Goal: Task Accomplishment & Management: Manage account settings

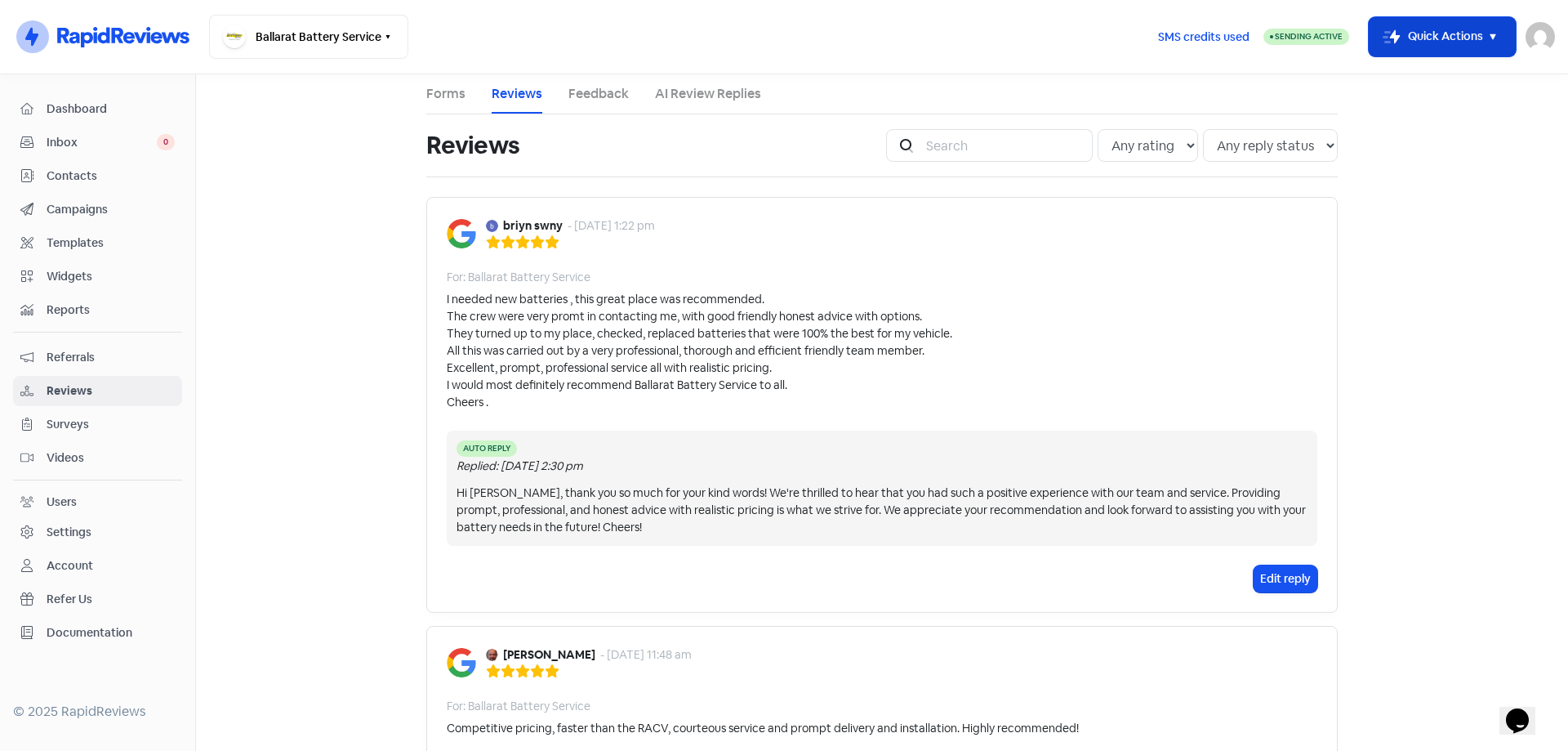
drag, startPoint x: 0, startPoint y: 0, endPoint x: 1380, endPoint y: 34, distance: 1380.4
click at [1382, 34] on rect "button" at bounding box center [1392, 36] width 20 height 20
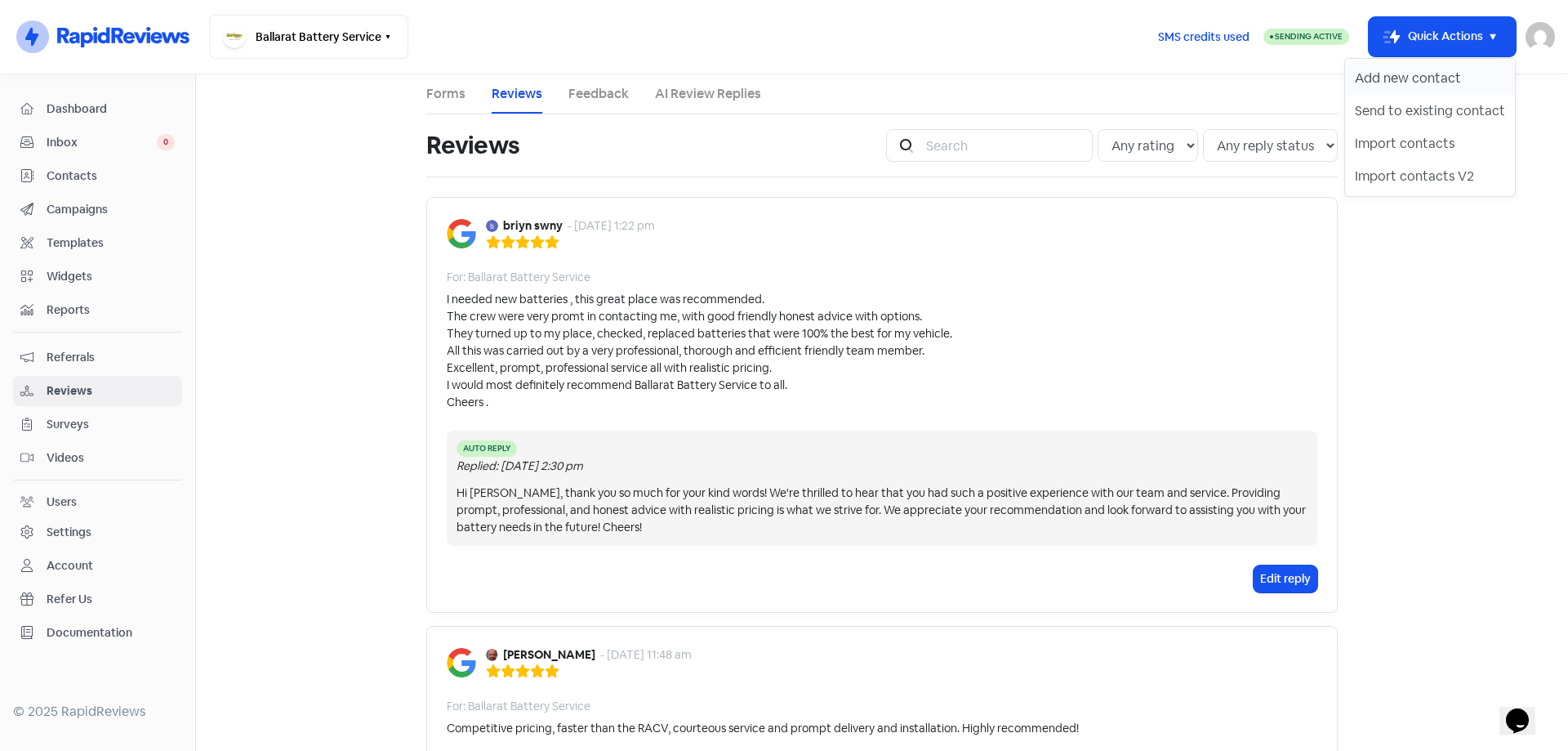
click at [1369, 76] on button "Add new contact" at bounding box center [1430, 78] width 170 height 33
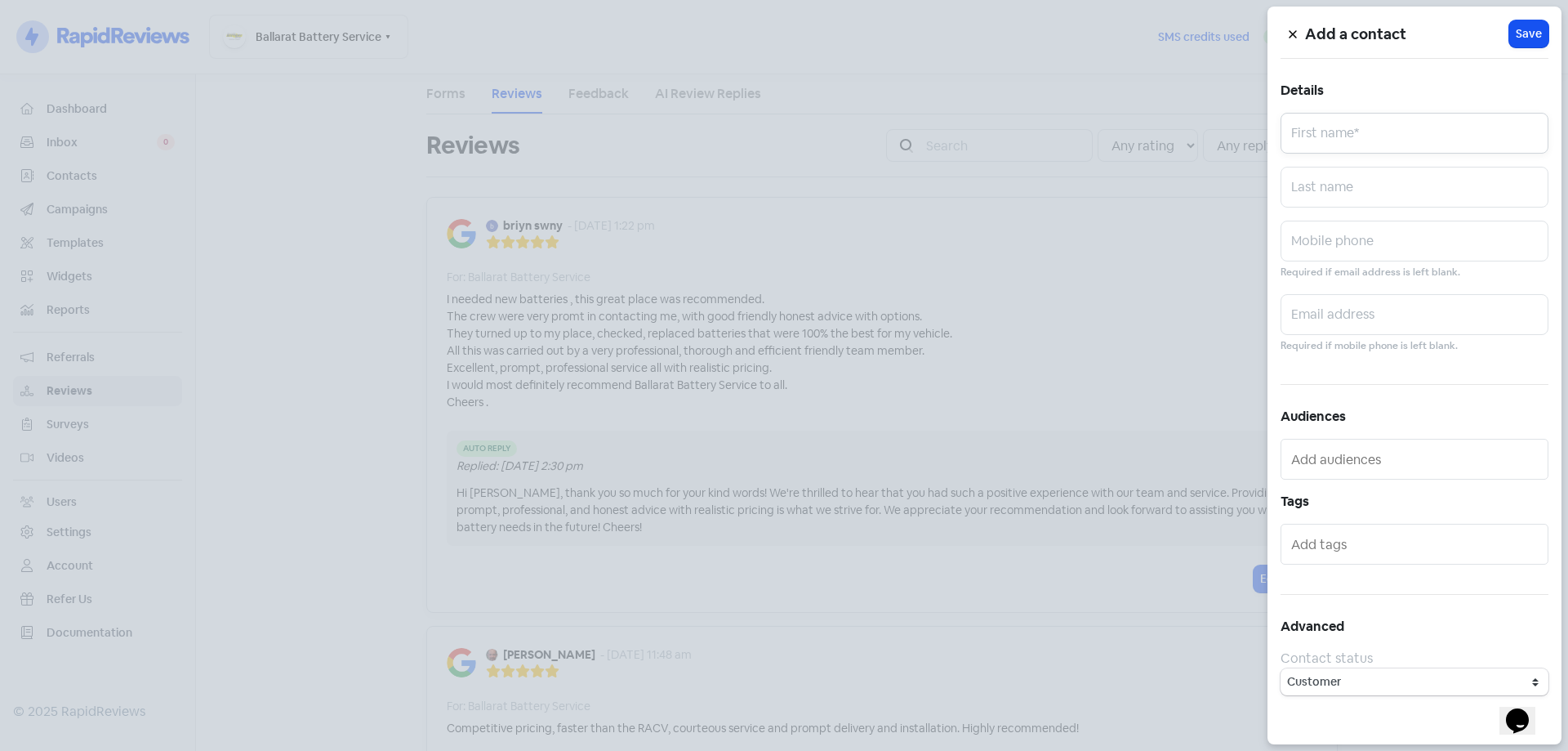
click at [1330, 126] on input "text" at bounding box center [1414, 133] width 268 height 41
type input "[PERSON_NAME]"
click at [1336, 232] on input "text" at bounding box center [1414, 241] width 268 height 41
paste input "0431135251"
type input "0431135251"
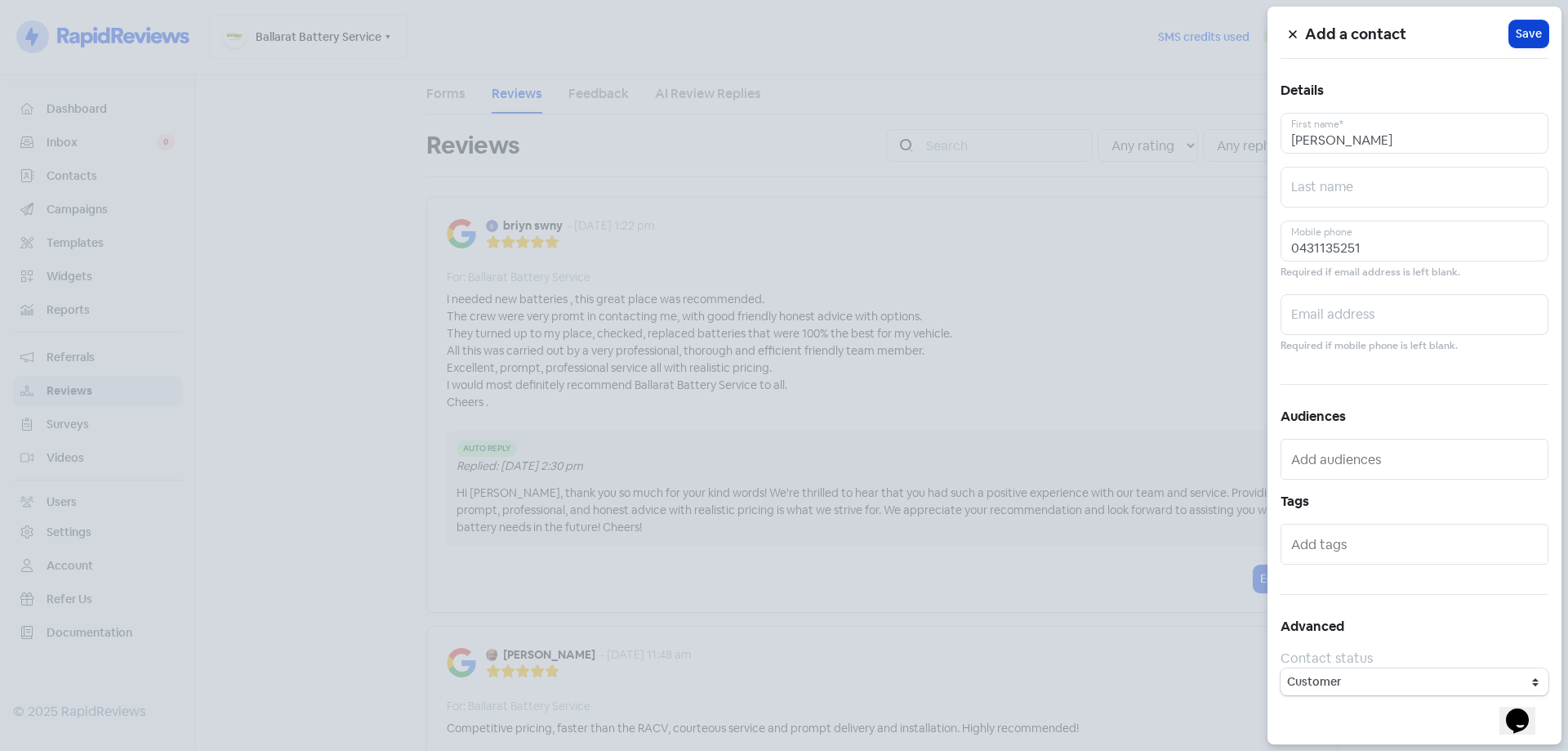
click at [1516, 28] on span "Save" at bounding box center [1529, 34] width 26 height 17
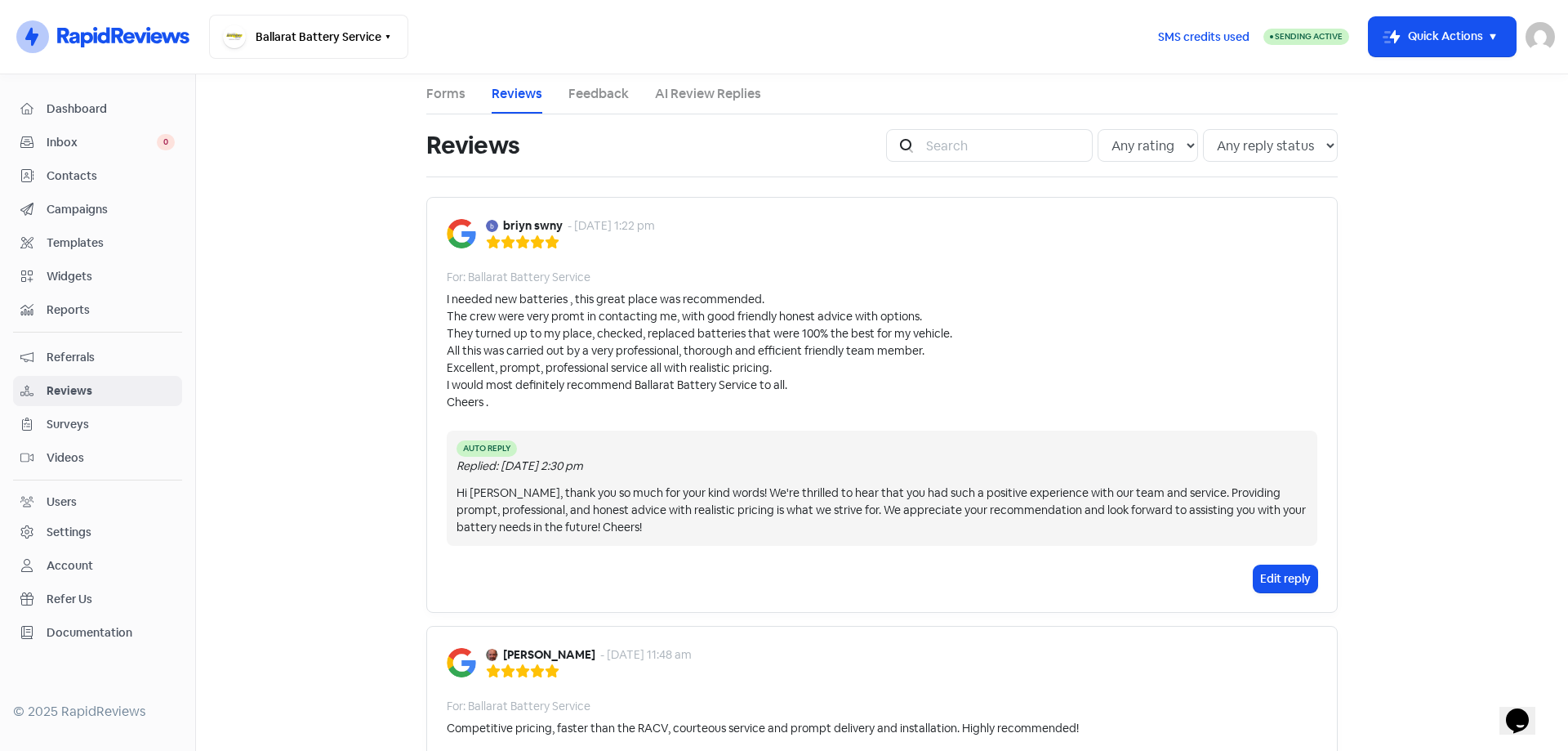
click at [435, 98] on link "Forms" at bounding box center [445, 93] width 39 height 20
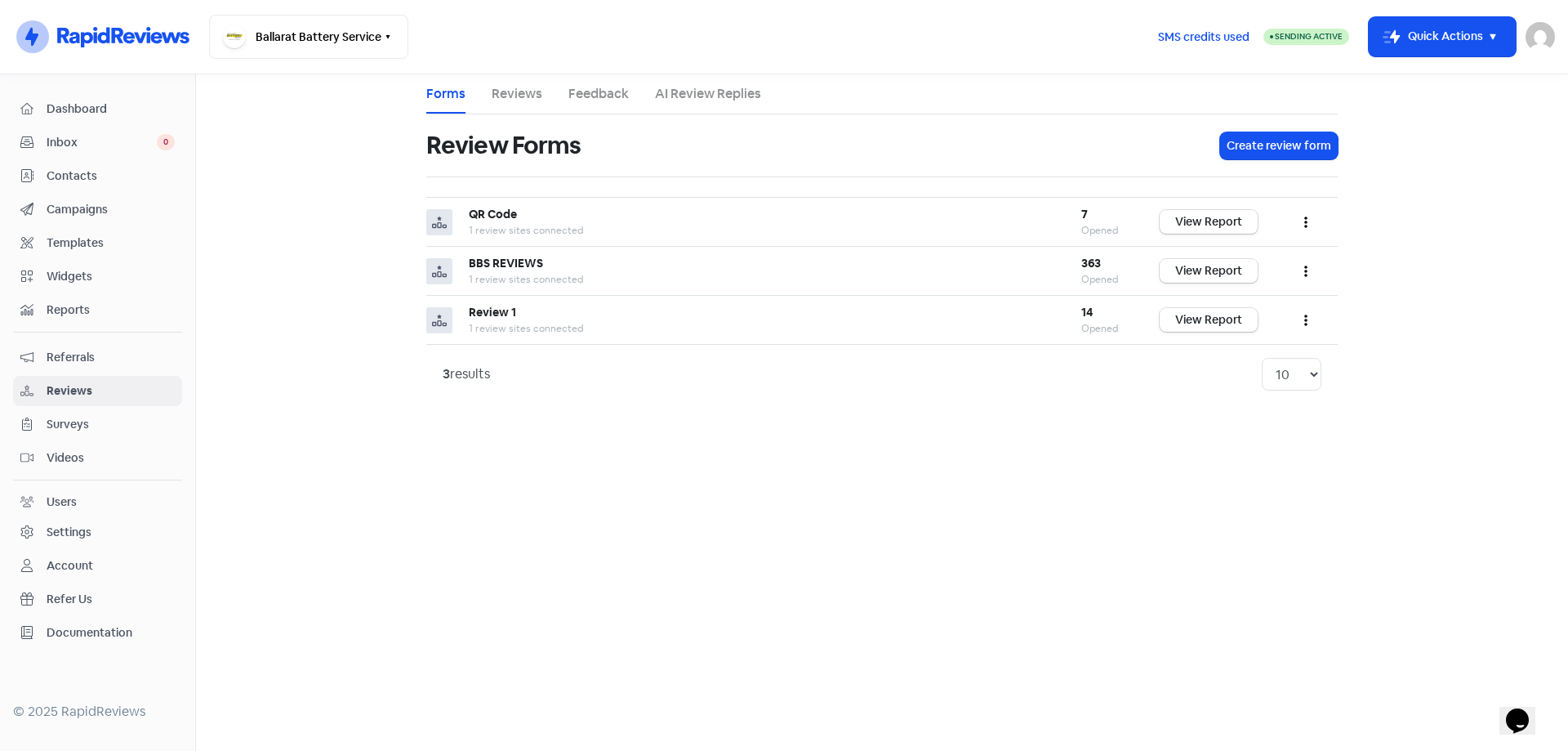
click at [505, 97] on link "Reviews" at bounding box center [517, 93] width 51 height 20
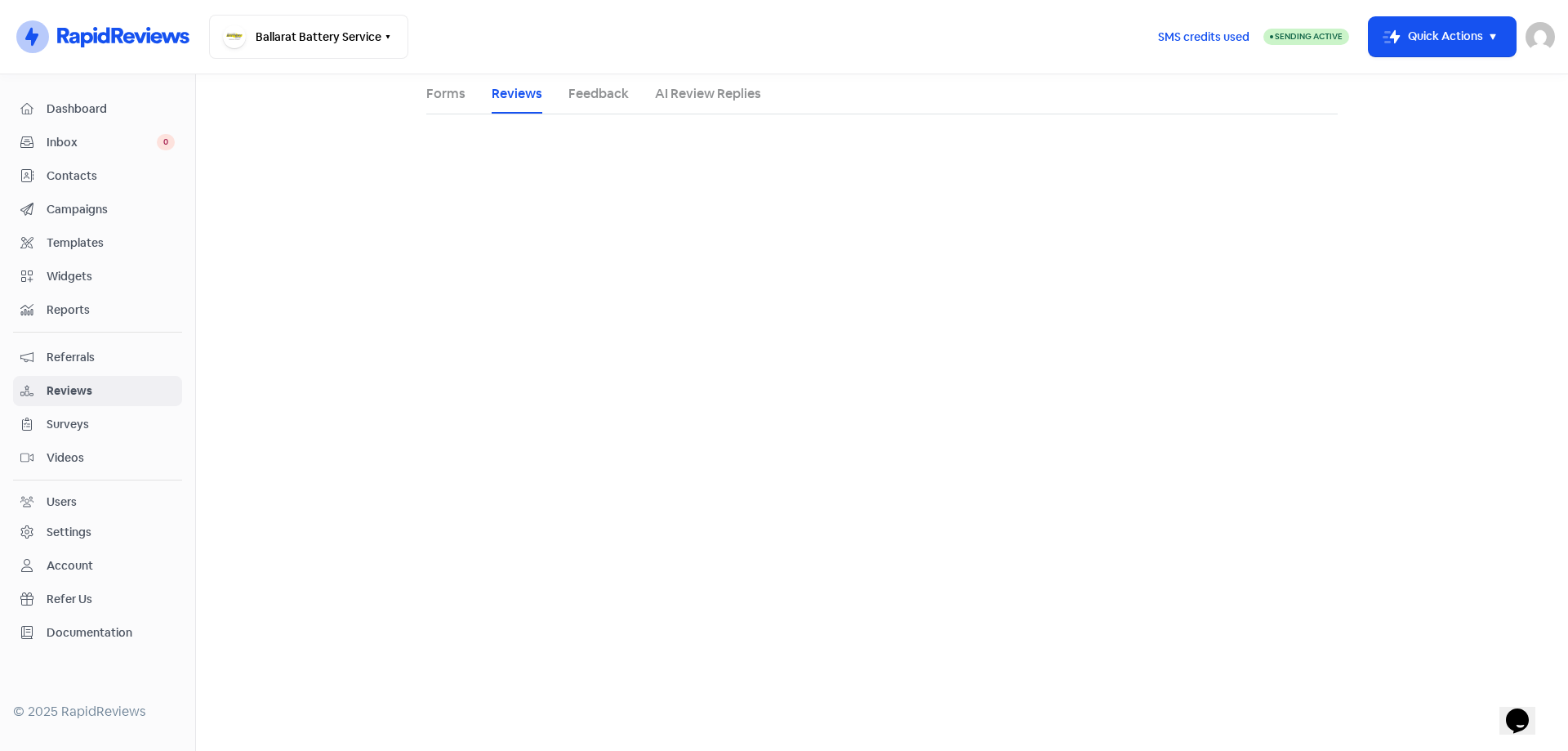
click at [606, 90] on link "Feedback" at bounding box center [598, 93] width 60 height 20
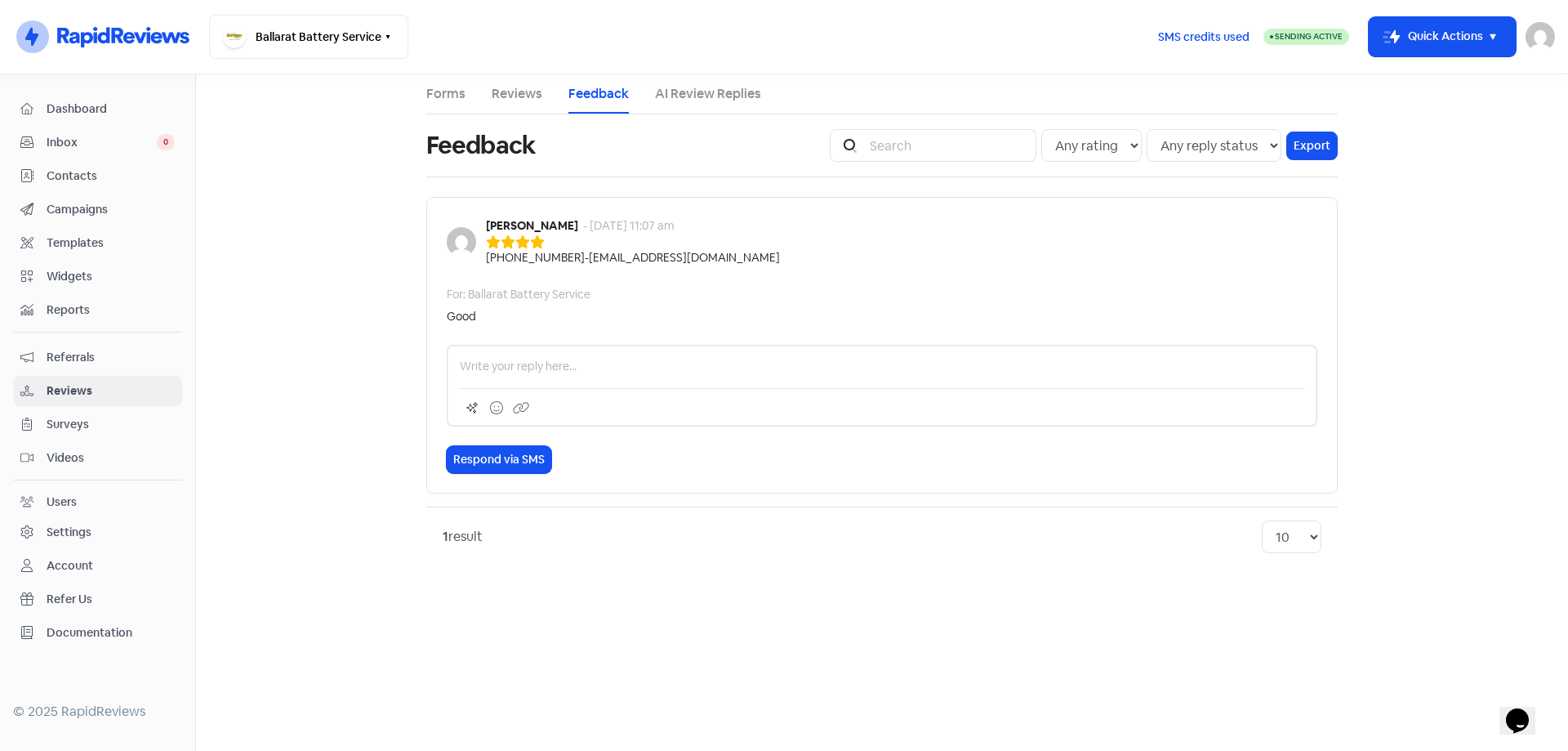
click at [494, 88] on link "Reviews" at bounding box center [517, 93] width 51 height 20
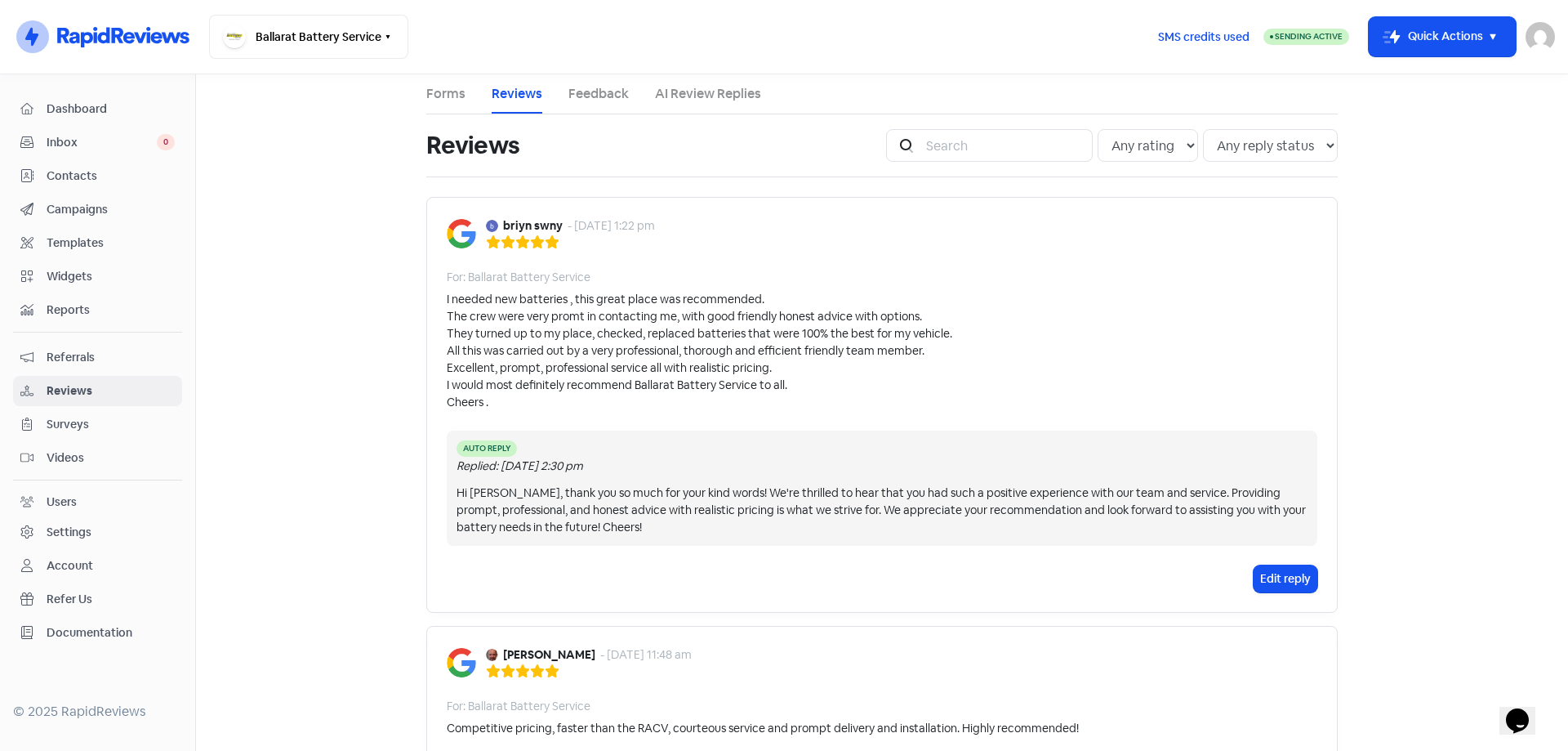
click at [708, 97] on link "AI Review Replies" at bounding box center [708, 93] width 106 height 20
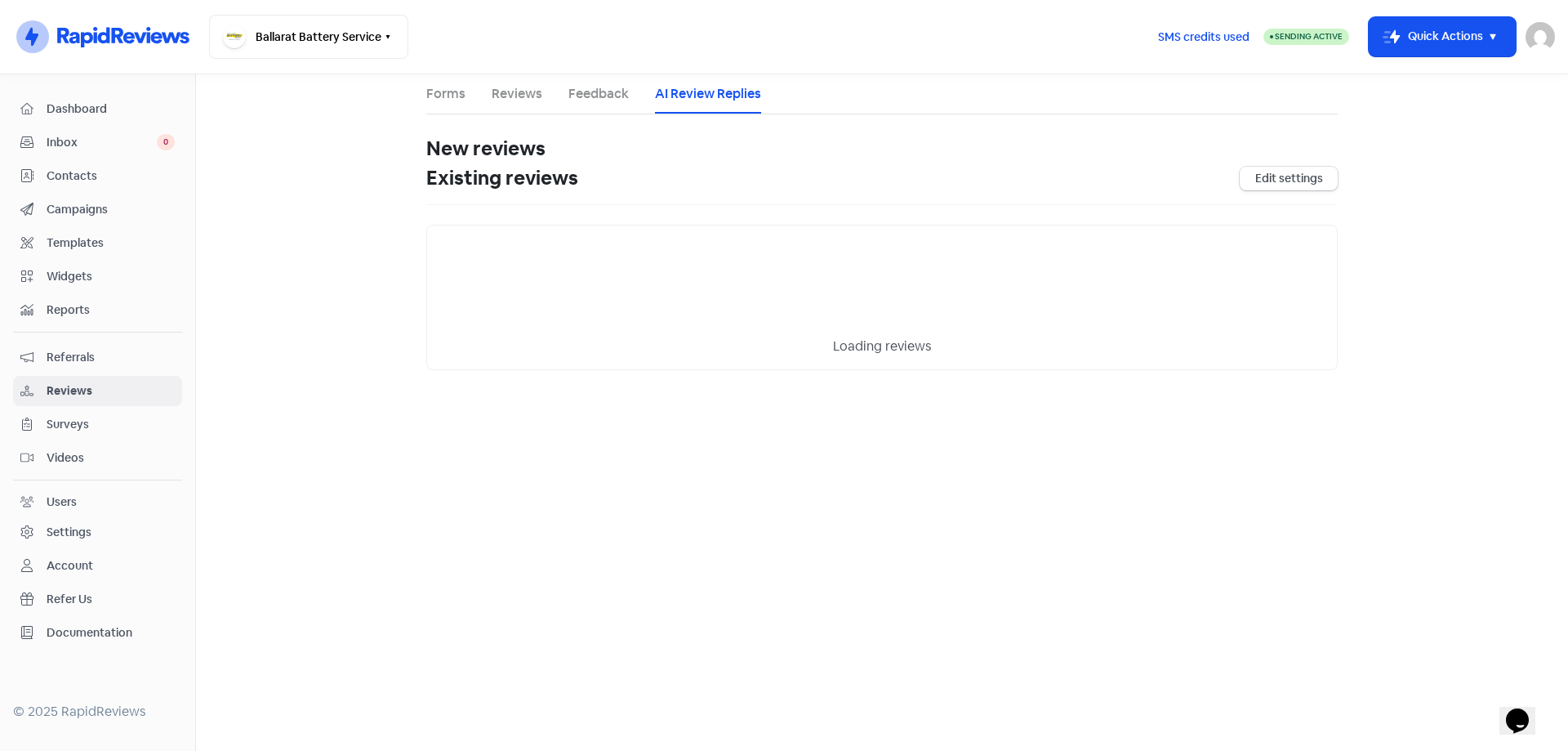
select select "30"
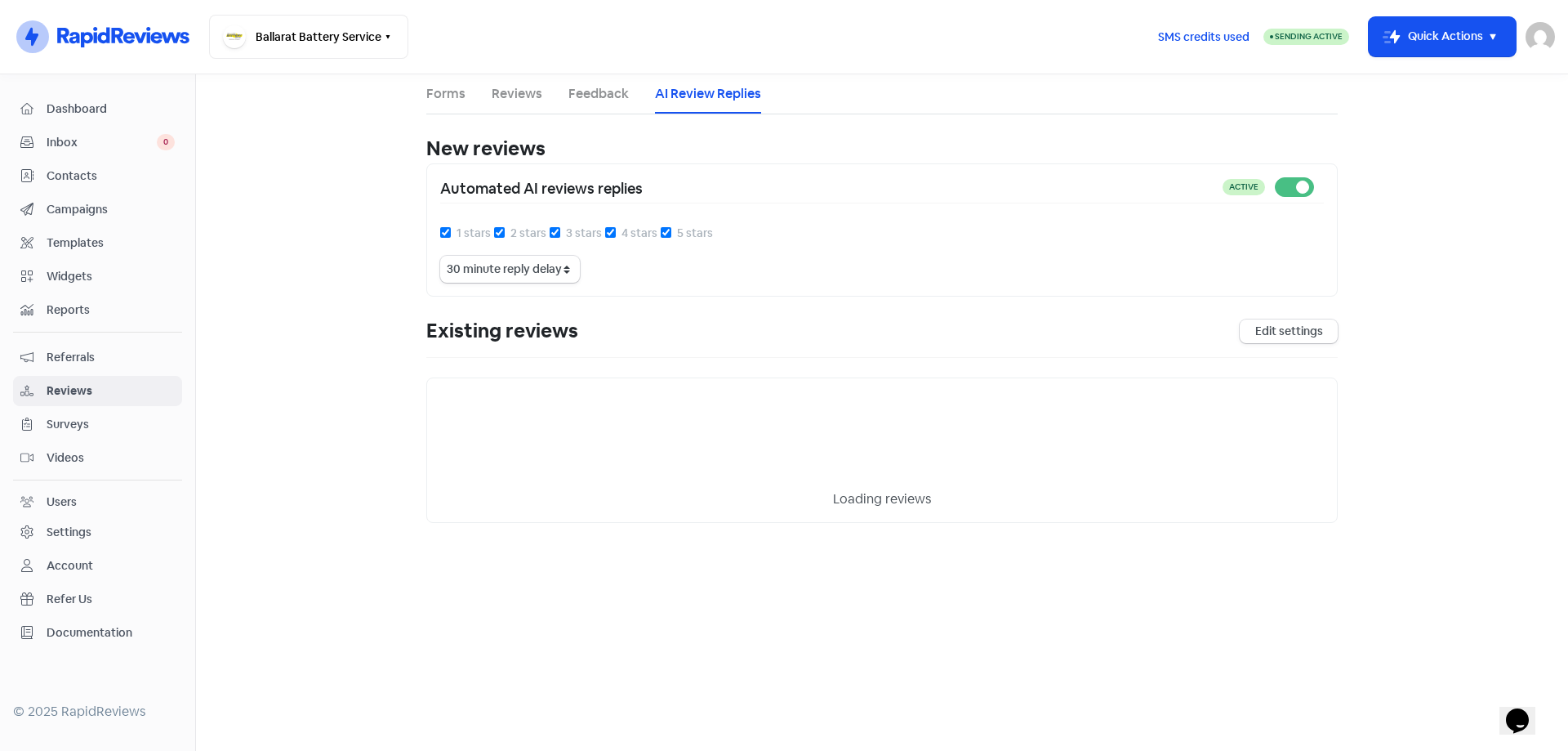
click at [512, 93] on link "Reviews" at bounding box center [517, 93] width 51 height 20
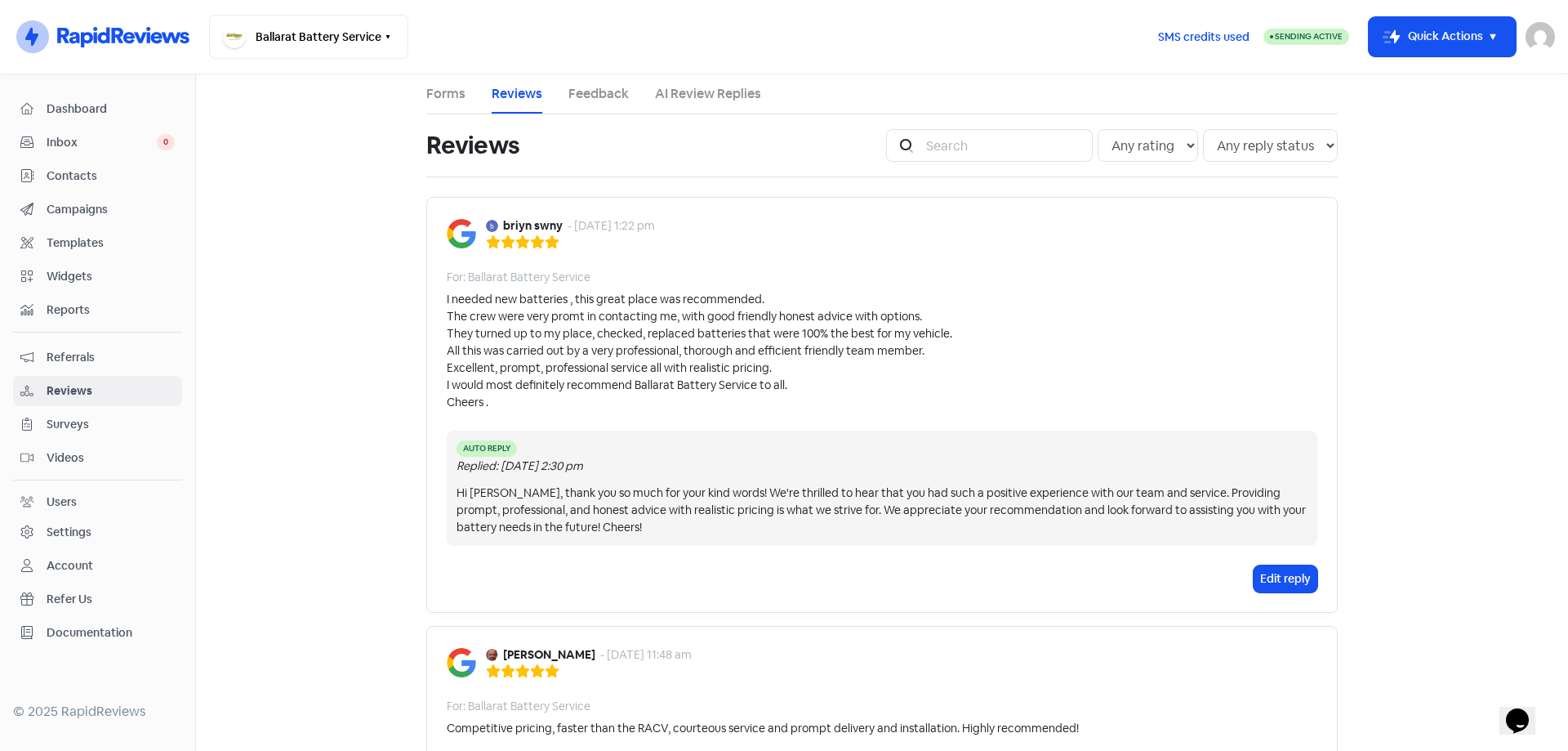
click at [568, 91] on link "Feedback" at bounding box center [598, 93] width 60 height 20
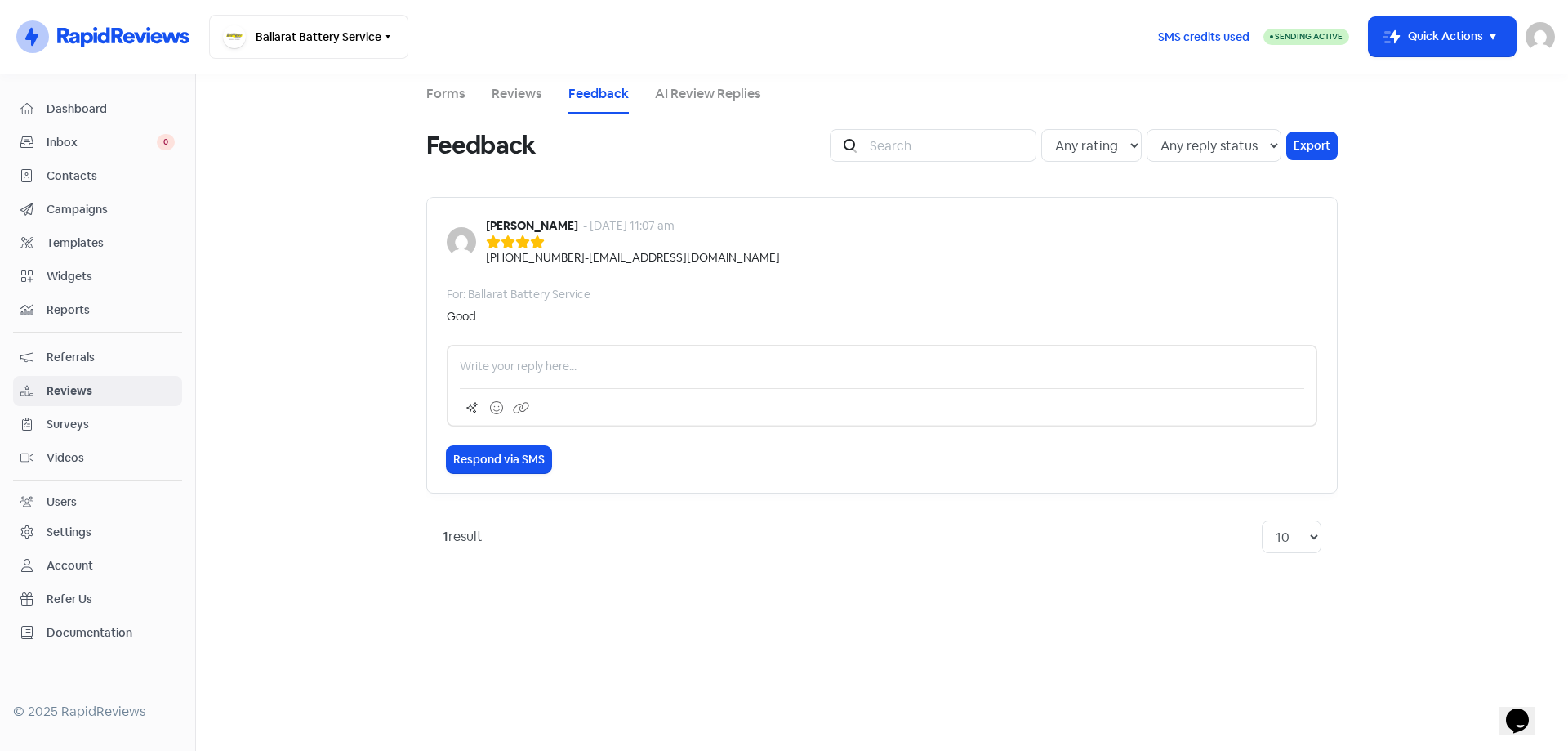
click at [522, 99] on link "Reviews" at bounding box center [517, 93] width 51 height 20
